Goal: Task Accomplishment & Management: Complete application form

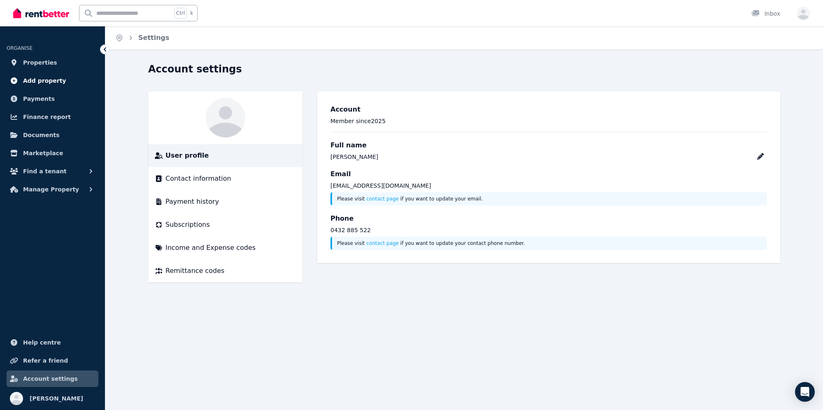
click at [49, 80] on span "Add property" at bounding box center [44, 81] width 43 height 10
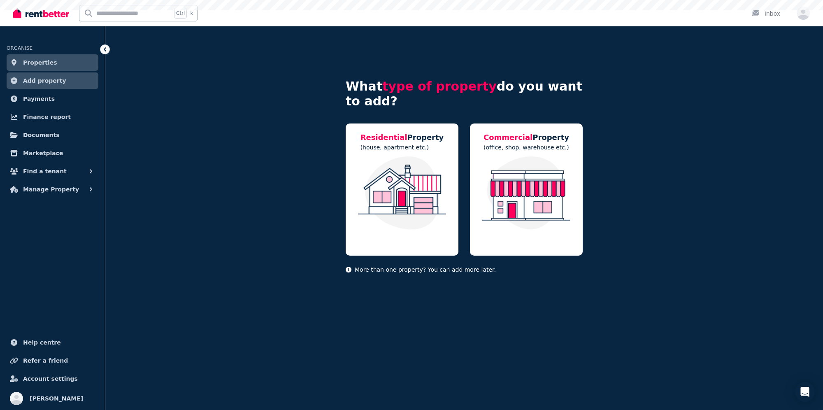
click at [42, 63] on span "Properties" at bounding box center [40, 63] width 34 height 10
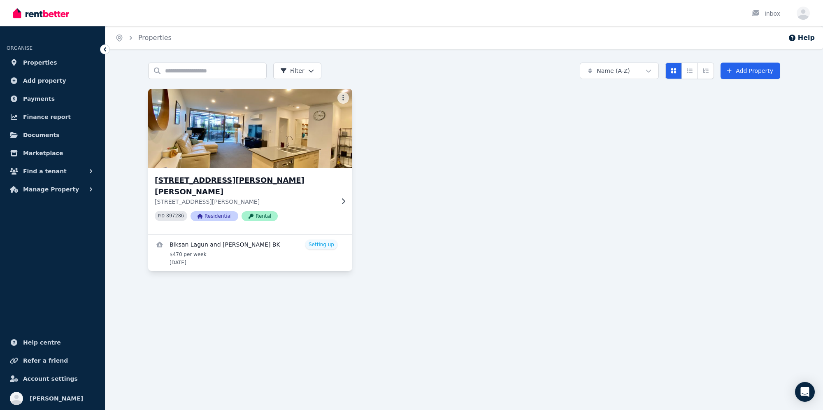
click at [232, 164] on img at bounding box center [250, 128] width 214 height 83
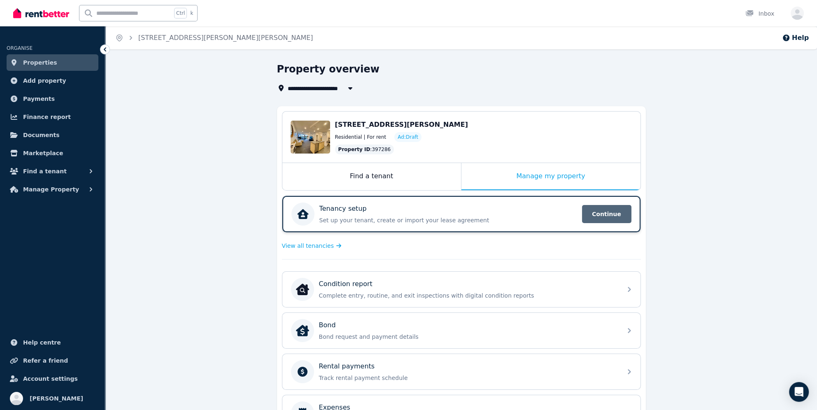
click at [594, 214] on span "Continue" at bounding box center [606, 214] width 49 height 18
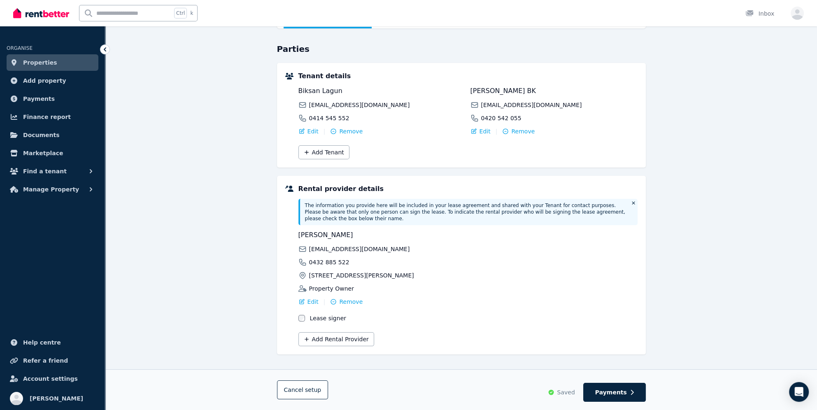
scroll to position [68, 0]
click at [628, 390] on button "Payments" at bounding box center [614, 392] width 63 height 19
select select "**********"
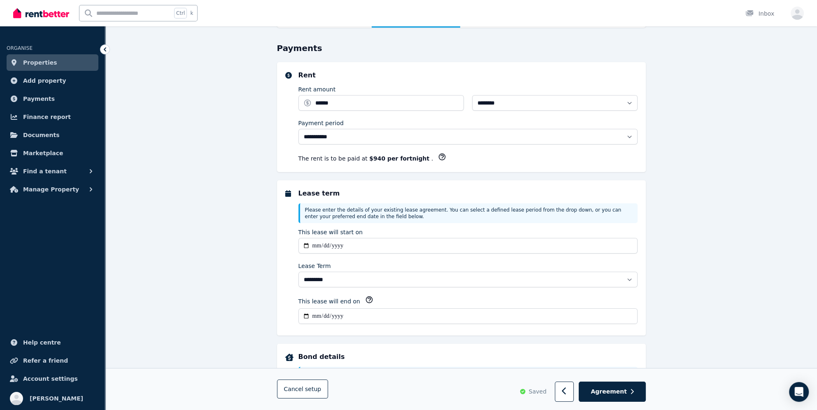
scroll to position [0, 0]
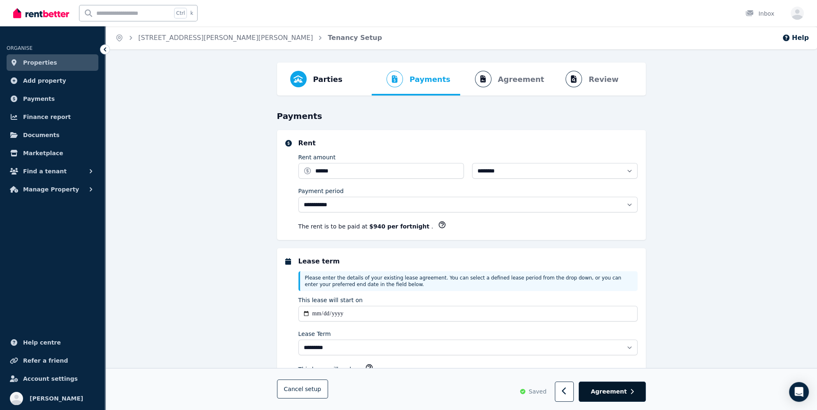
select select "**********"
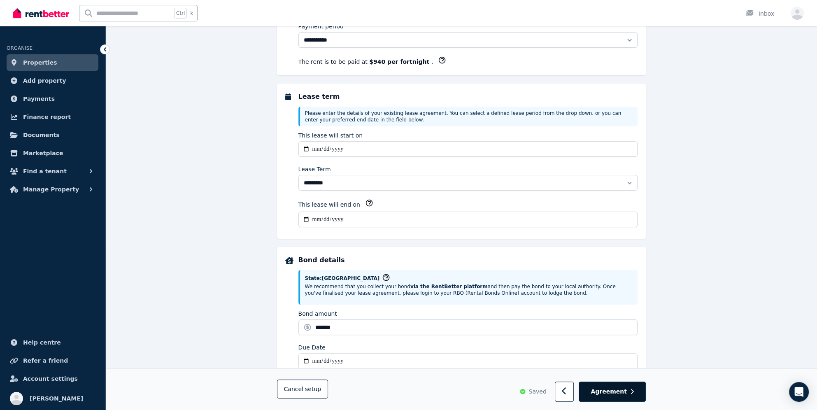
click at [622, 389] on span "Agreement" at bounding box center [609, 392] width 36 height 8
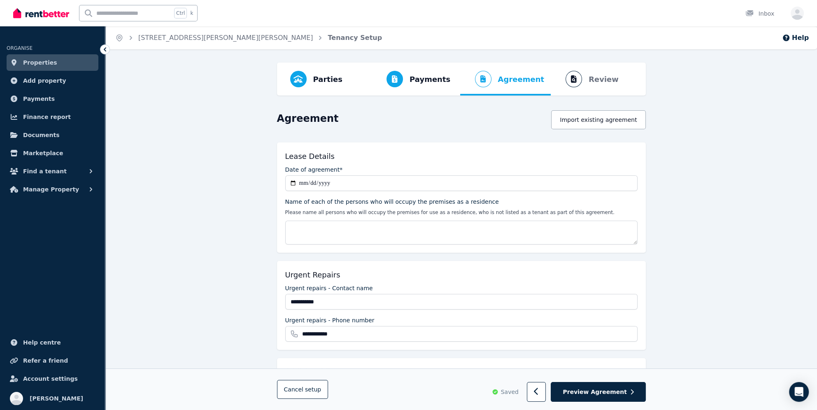
scroll to position [106, 0]
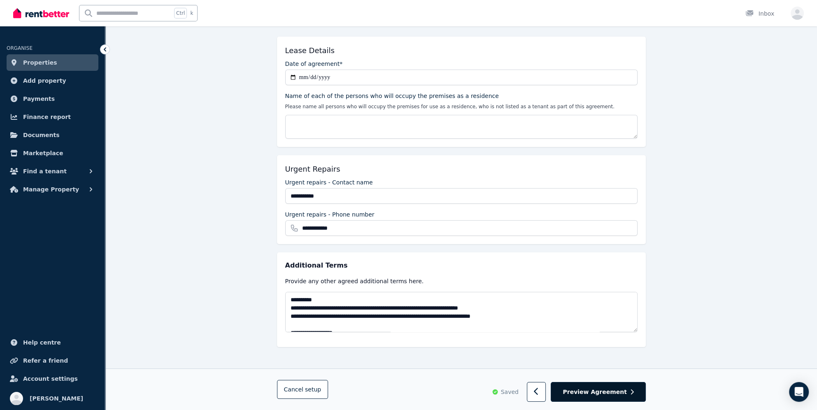
click at [596, 395] on span "Preview Agreement" at bounding box center [595, 392] width 64 height 8
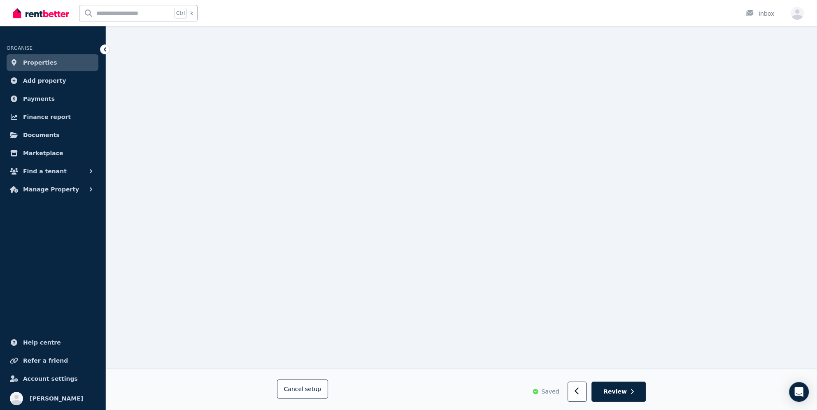
scroll to position [128, 0]
click at [622, 397] on button "Review" at bounding box center [618, 392] width 54 height 20
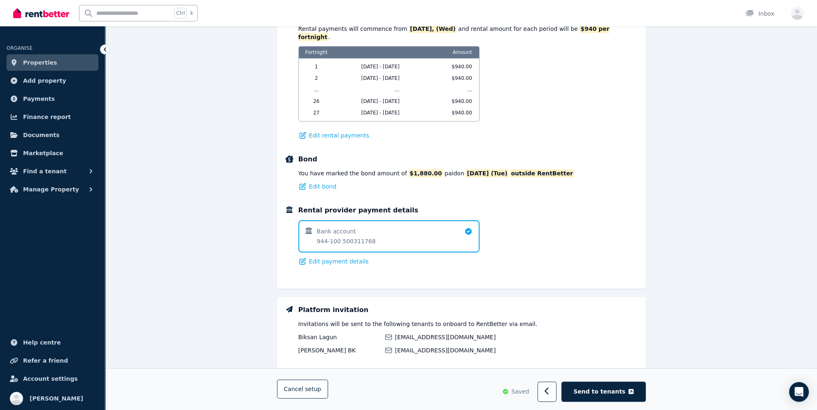
scroll to position [476, 0]
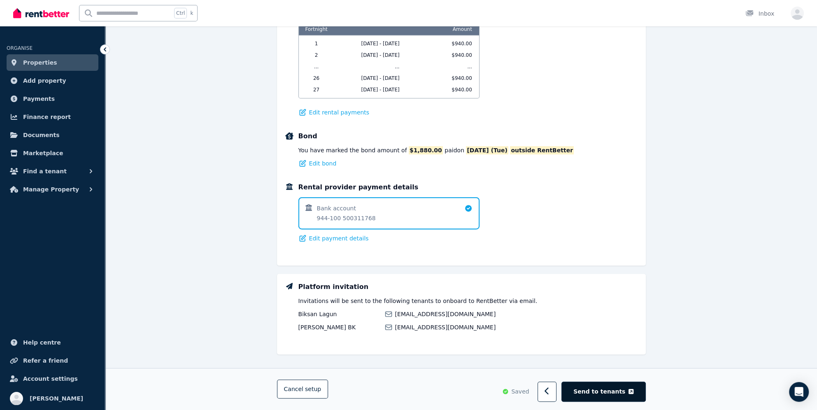
click at [597, 393] on span "Send to tenants" at bounding box center [599, 392] width 52 height 8
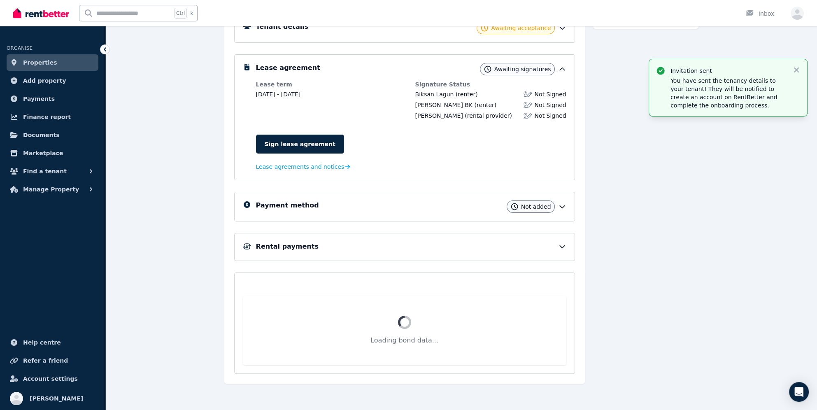
scroll to position [66, 0]
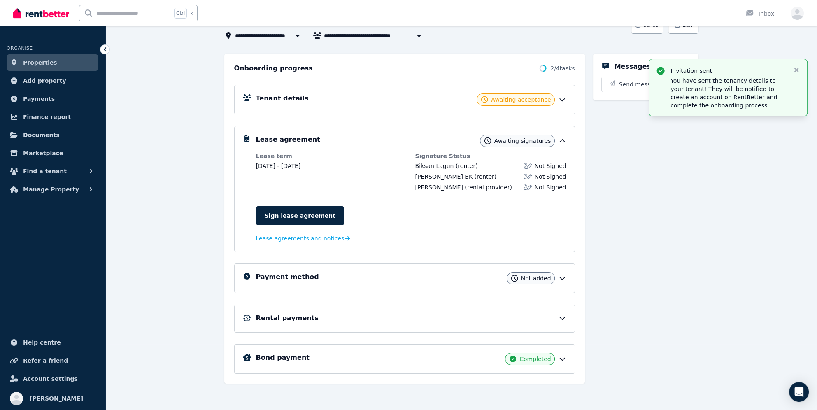
click at [387, 285] on div "Payment method Not added" at bounding box center [404, 278] width 341 height 30
click at [564, 277] on icon at bounding box center [562, 278] width 8 height 8
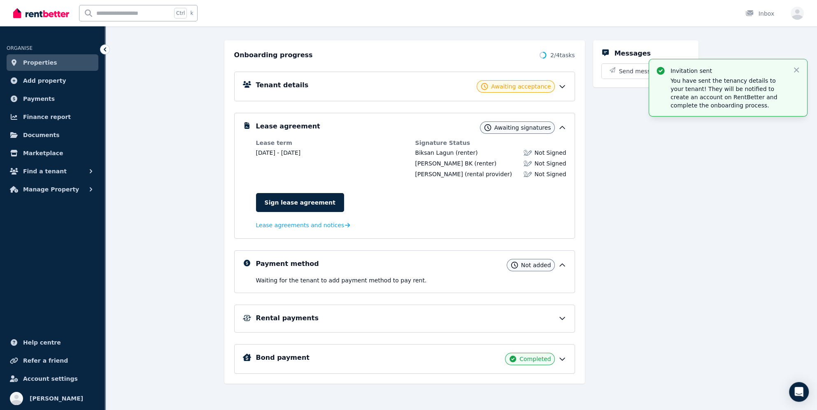
click at [566, 261] on div "Payment method Not added Waiting for the tenant to add payment method to pay re…" at bounding box center [404, 271] width 341 height 43
click at [563, 263] on icon at bounding box center [562, 265] width 8 height 8
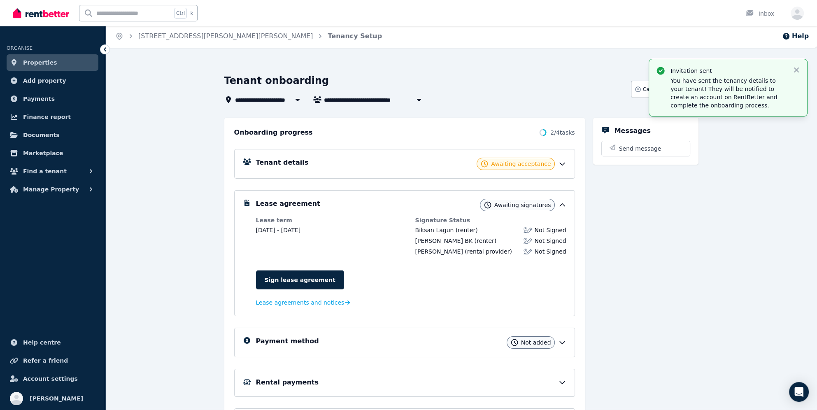
scroll to position [0, 0]
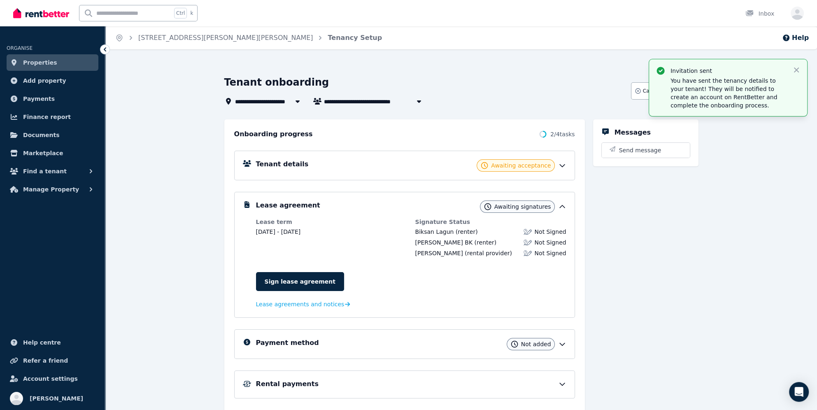
click at [560, 170] on div "Tenant details Awaiting acceptance" at bounding box center [411, 165] width 310 height 12
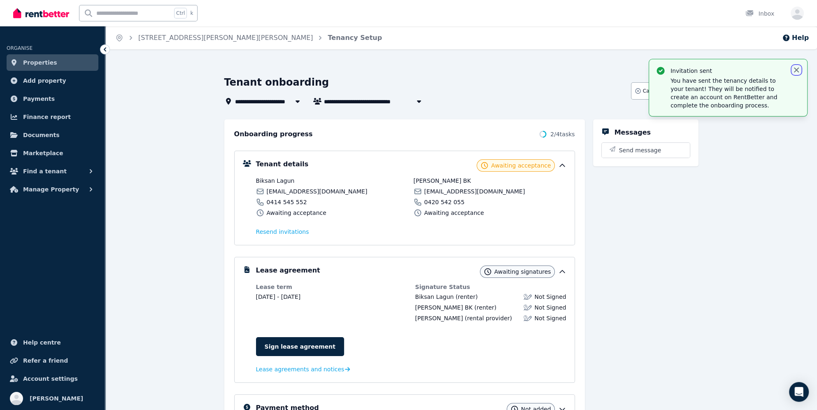
click at [795, 71] on icon "button" at bounding box center [796, 70] width 8 height 8
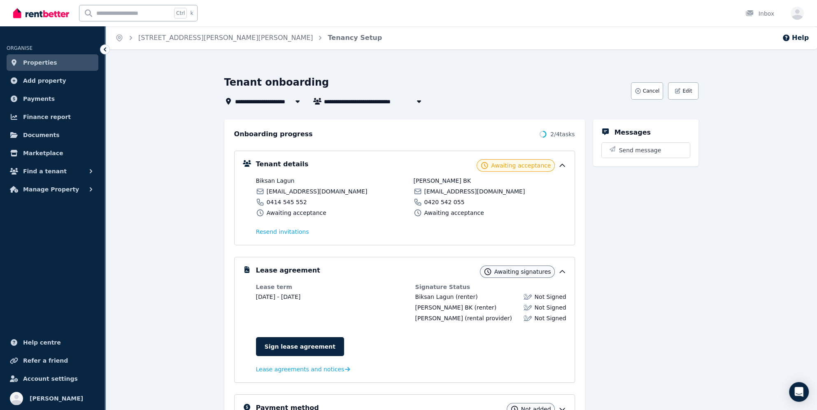
scroll to position [41, 0]
